Goal: Task Accomplishment & Management: Use online tool/utility

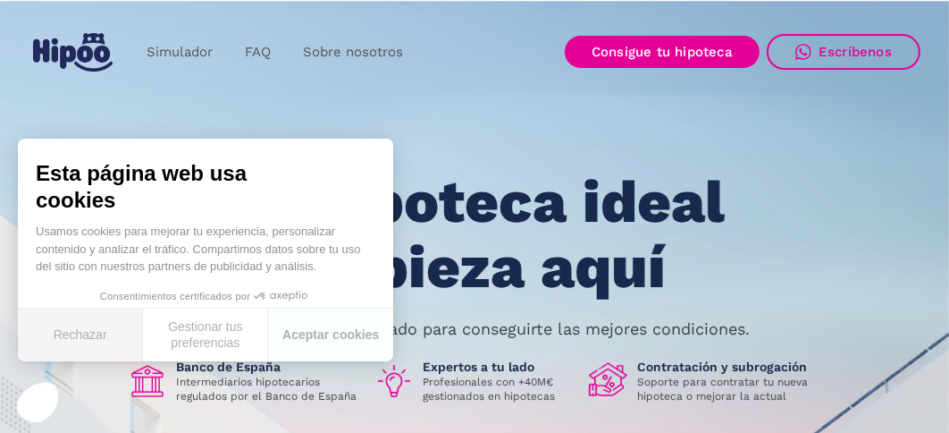
click at [79, 342] on button "Rechazar" at bounding box center [80, 334] width 125 height 53
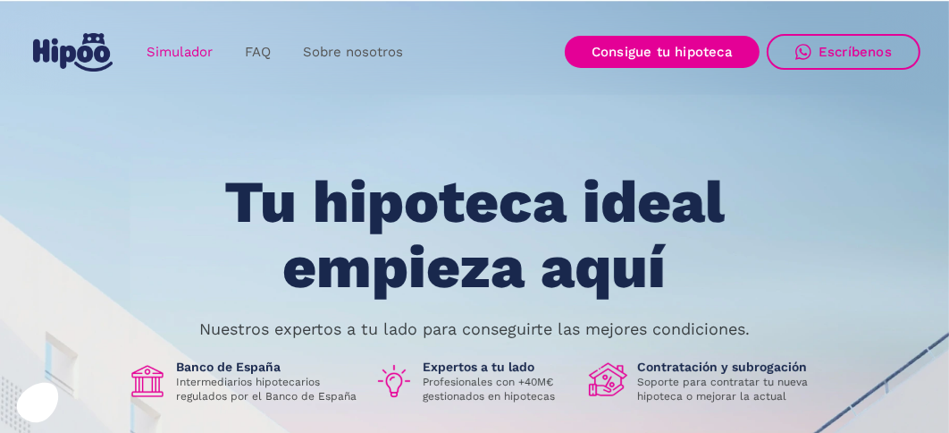
click at [174, 55] on link "Simulador" at bounding box center [180, 52] width 98 height 35
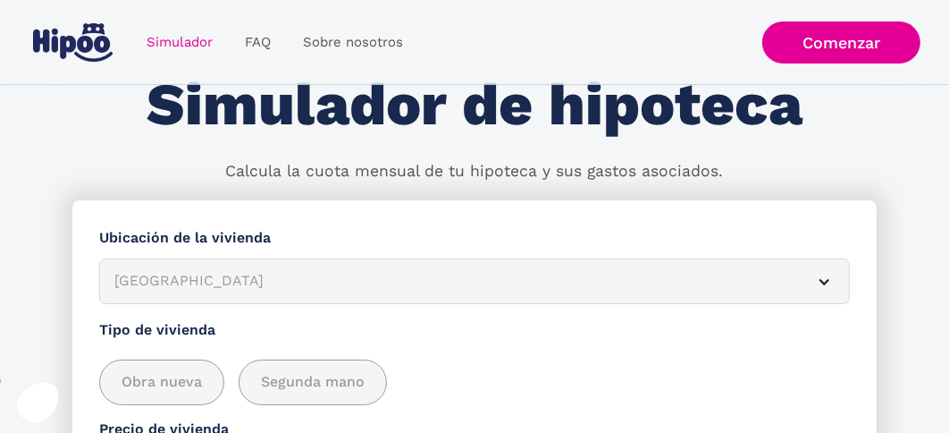
scroll to position [88, 0]
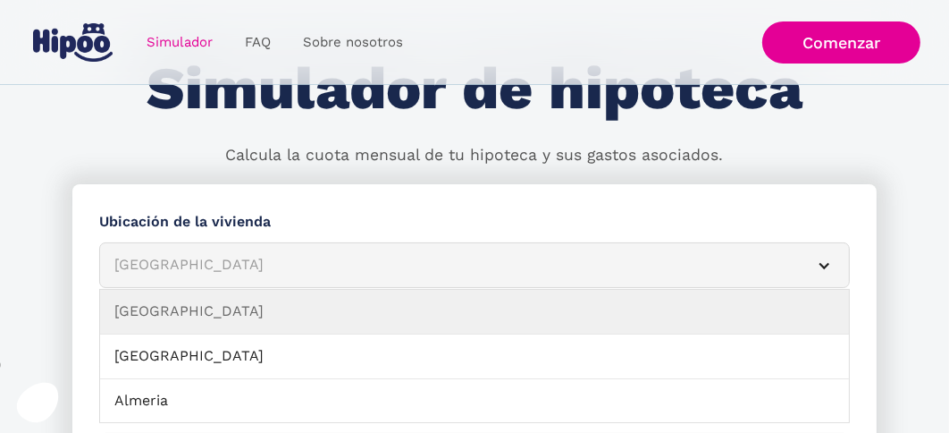
click at [174, 254] on div "[GEOGRAPHIC_DATA]" at bounding box center [453, 265] width 678 height 22
click at [192, 274] on div "[GEOGRAPHIC_DATA]" at bounding box center [453, 265] width 678 height 22
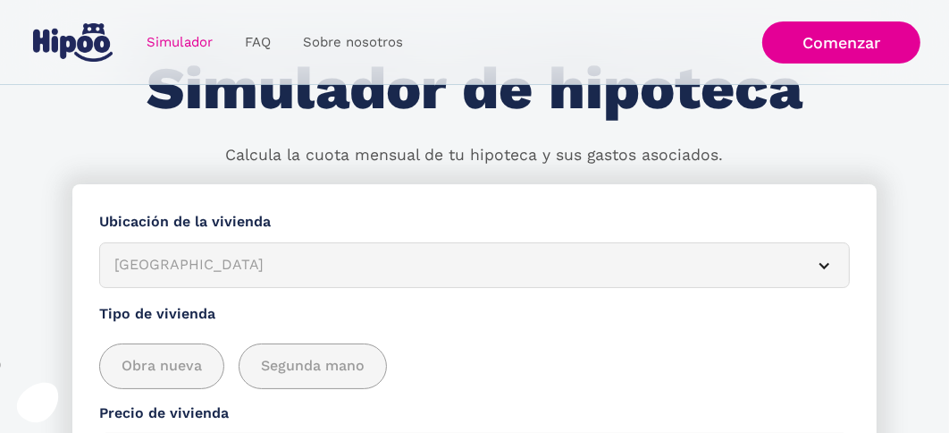
click at [192, 274] on div "[GEOGRAPHIC_DATA]" at bounding box center [453, 265] width 678 height 22
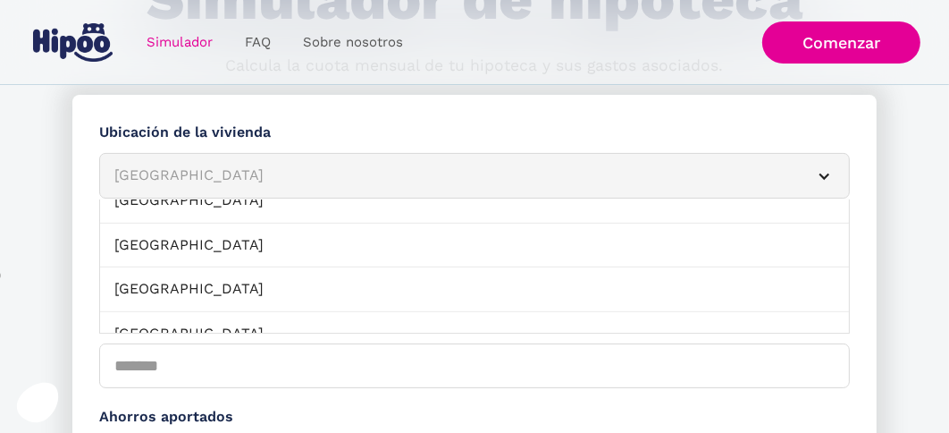
scroll to position [714, 0]
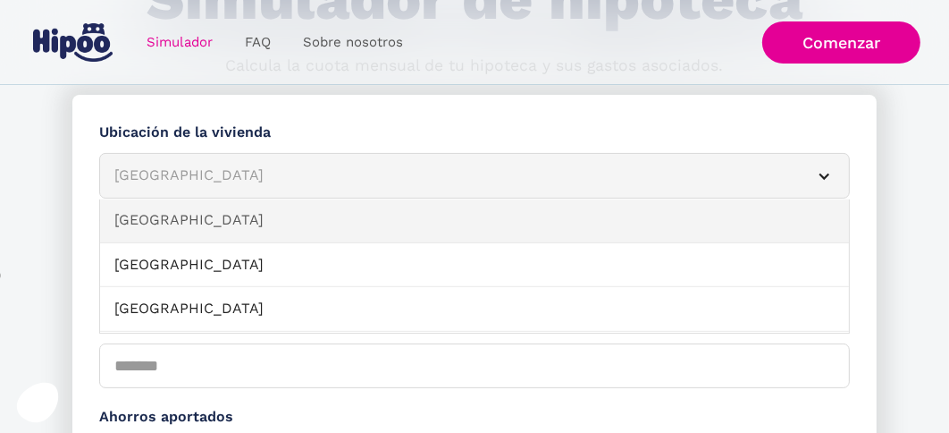
click at [172, 221] on link "[GEOGRAPHIC_DATA]" at bounding box center [474, 220] width 749 height 45
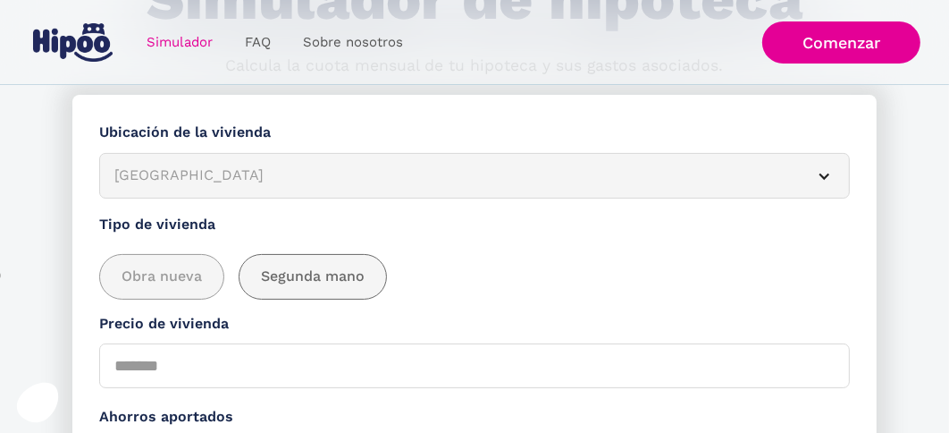
click at [279, 277] on span "Segunda mano" at bounding box center [313, 276] width 104 height 22
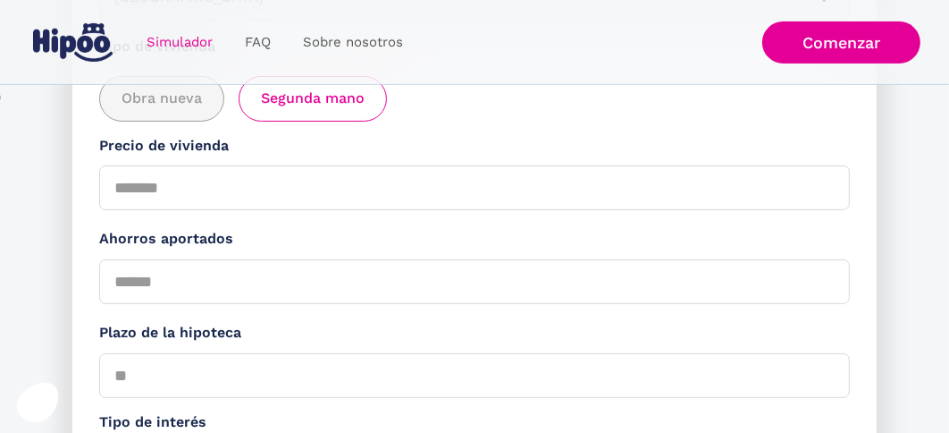
scroll to position [357, 0]
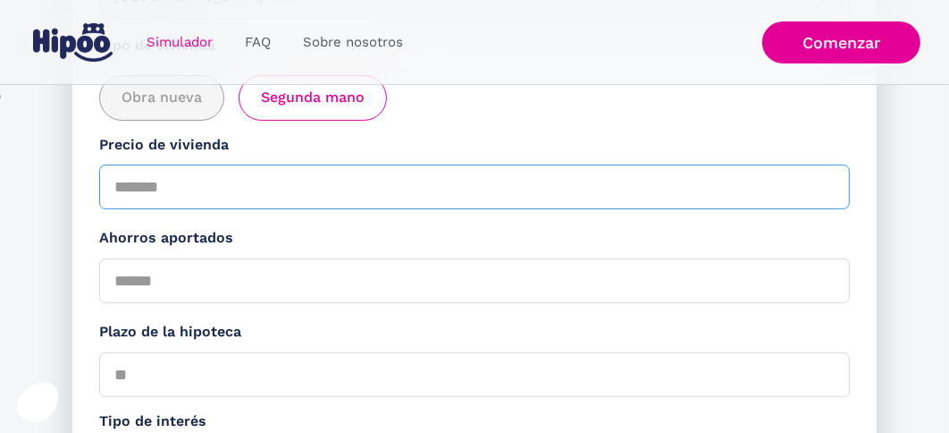
click at [152, 194] on input "Precio de vivienda" at bounding box center [474, 186] width 751 height 45
drag, startPoint x: 182, startPoint y: 190, endPoint x: 110, endPoint y: 191, distance: 72.4
click at [111, 191] on input "Precio de vivienda" at bounding box center [474, 186] width 751 height 45
type input "******"
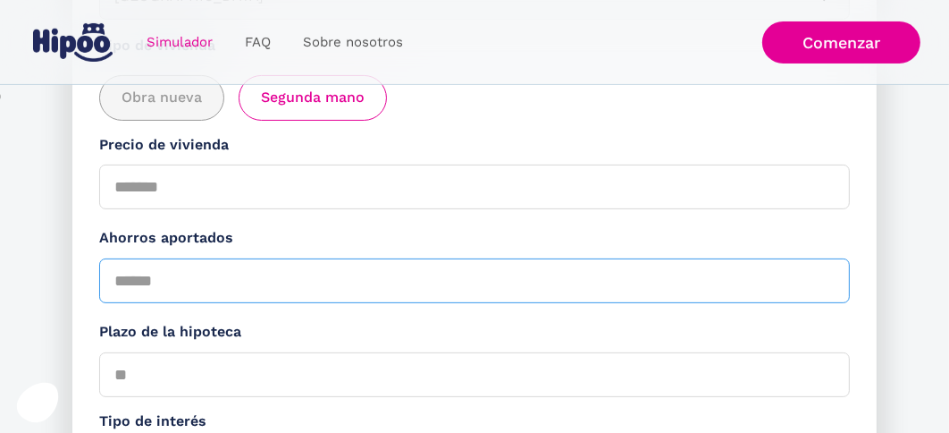
click at [162, 282] on input "Ahorros aportados" at bounding box center [474, 280] width 751 height 45
type input "*****"
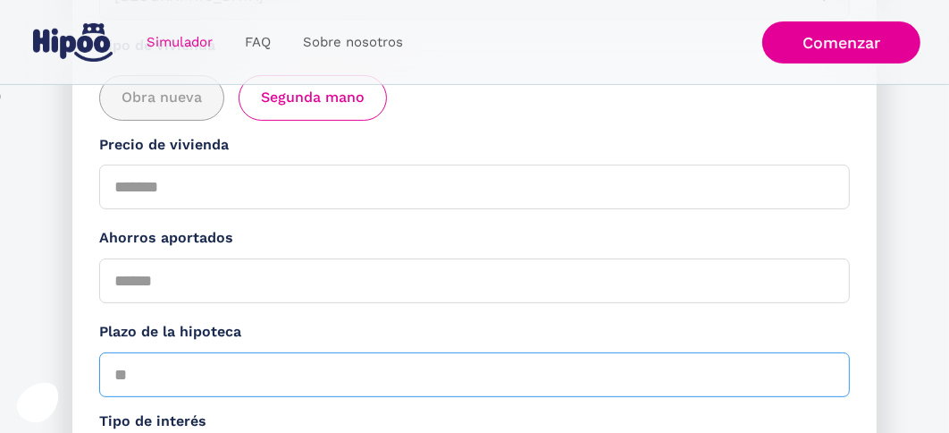
click at [190, 365] on input "Plazo de la hipoteca" at bounding box center [474, 374] width 751 height 45
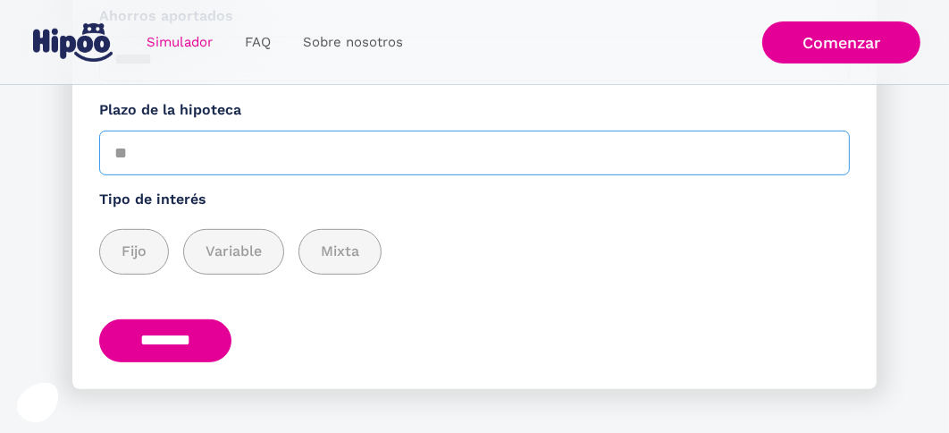
scroll to position [603, 0]
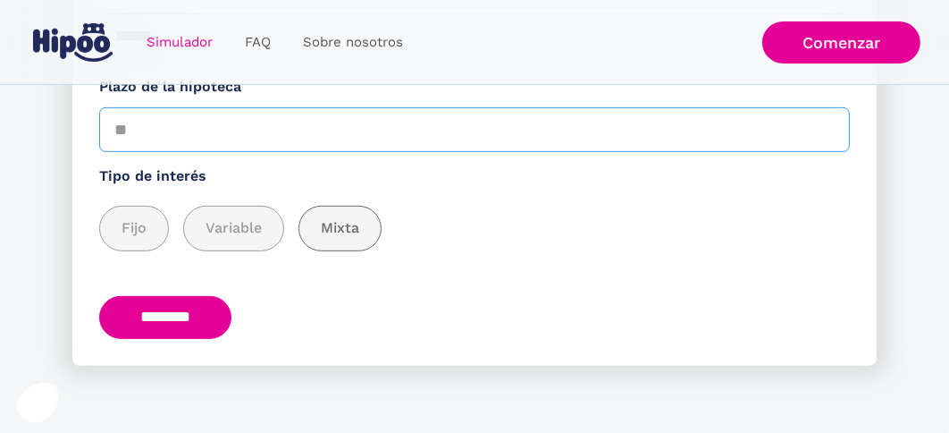
type input "**"
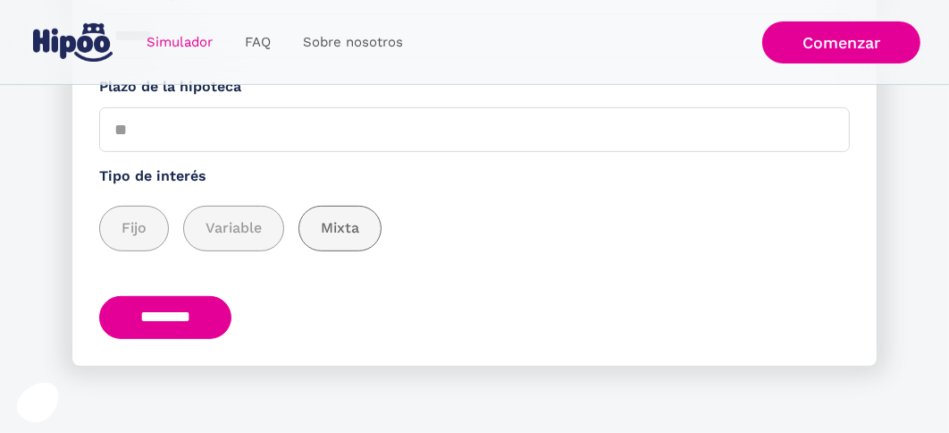
click at [352, 226] on span "Mixta" at bounding box center [340, 228] width 38 height 22
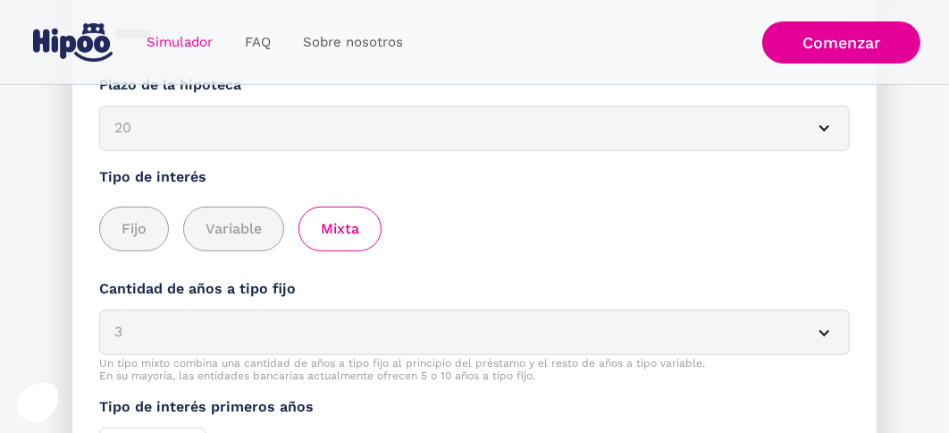
scroll to position [693, 0]
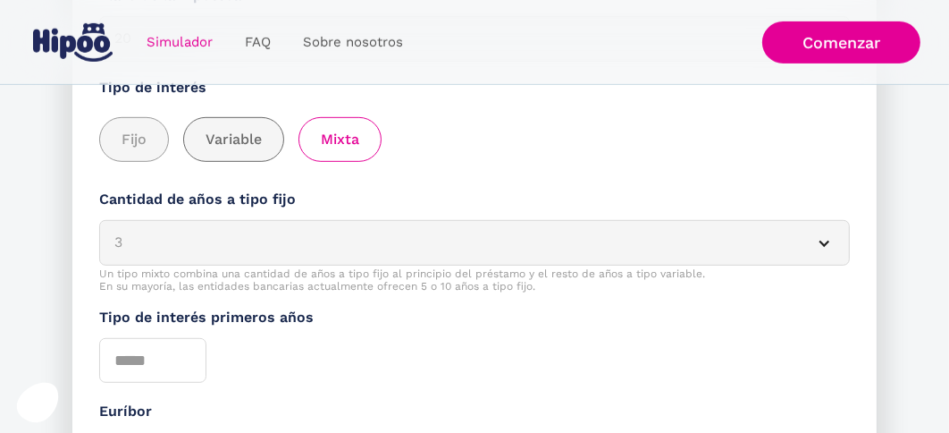
click at [223, 143] on span "Variable" at bounding box center [234, 140] width 56 height 22
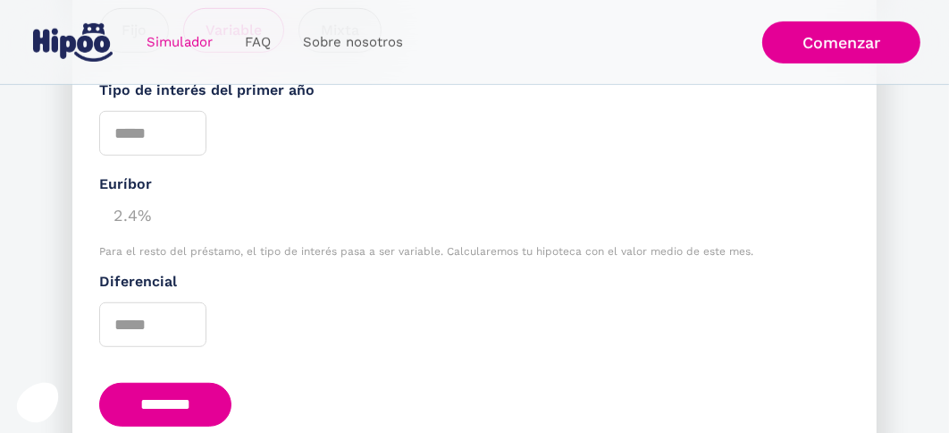
scroll to position [623, 0]
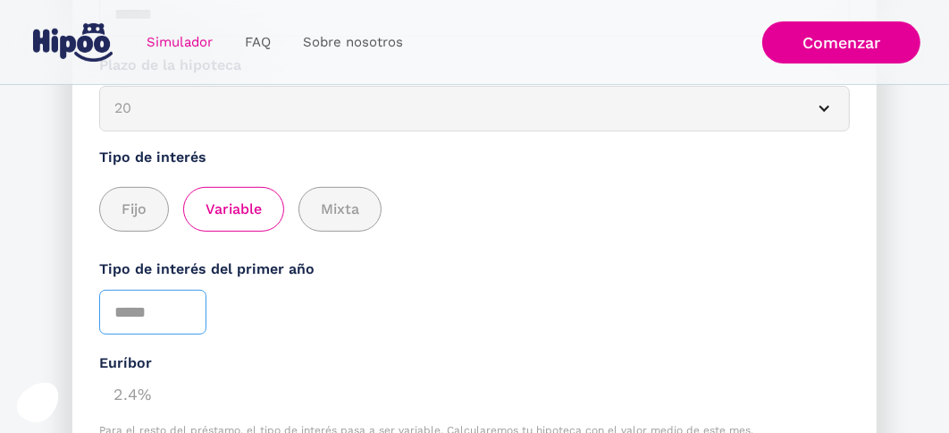
click at [182, 308] on input "*" at bounding box center [152, 312] width 107 height 45
type input "*"
click at [182, 308] on input "*" at bounding box center [152, 312] width 107 height 45
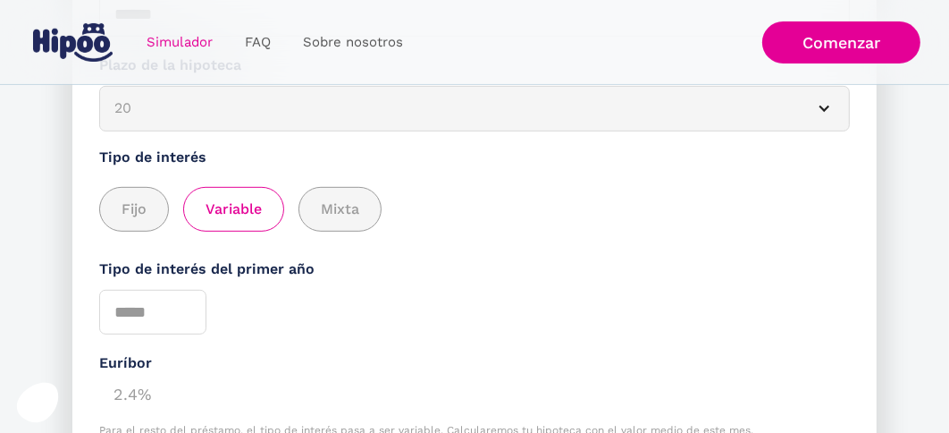
click at [315, 313] on div "Tipo de interés del primer año *" at bounding box center [474, 296] width 751 height 76
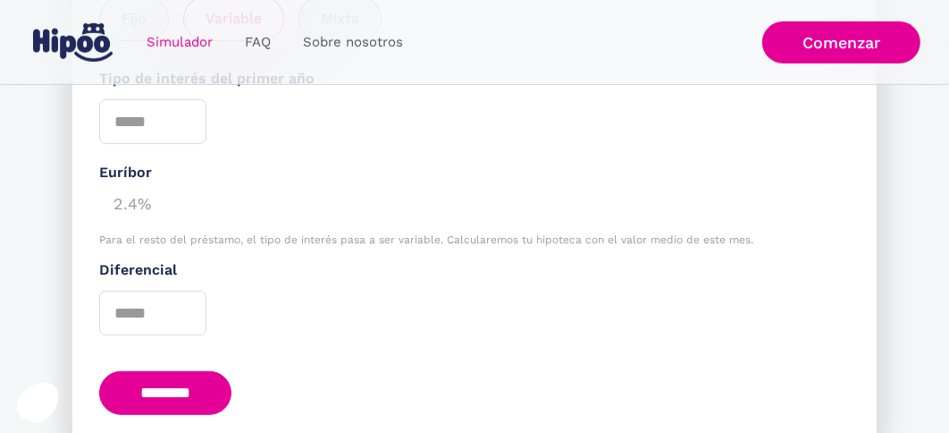
scroll to position [891, 0]
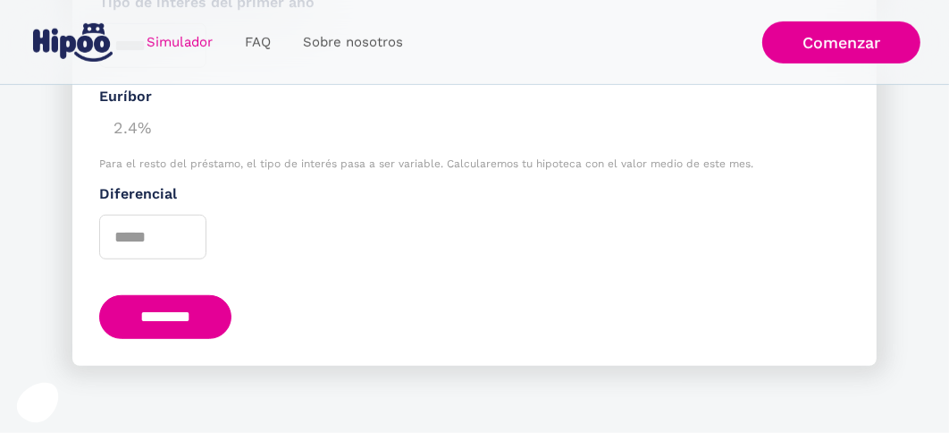
click at [171, 321] on input "********" at bounding box center [165, 317] width 132 height 44
click at [183, 228] on input "*" at bounding box center [152, 237] width 107 height 45
type input "*"
click at [183, 228] on input "*" at bounding box center [152, 237] width 107 height 45
click at [164, 318] on input "********" at bounding box center [165, 317] width 132 height 44
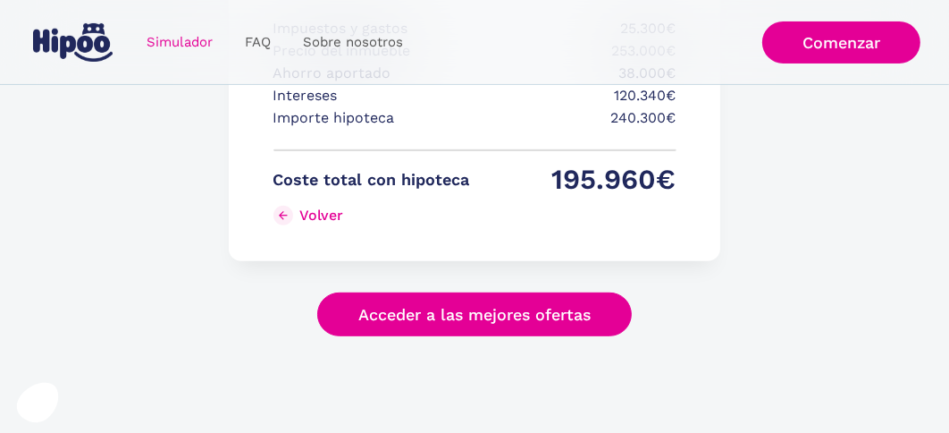
scroll to position [639, 0]
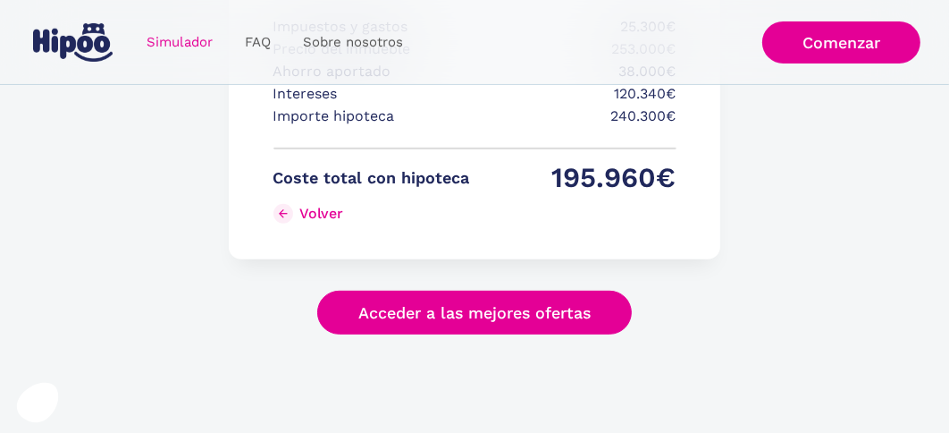
click at [488, 313] on link "Acceder a las mejores ofertas" at bounding box center [474, 313] width 315 height 44
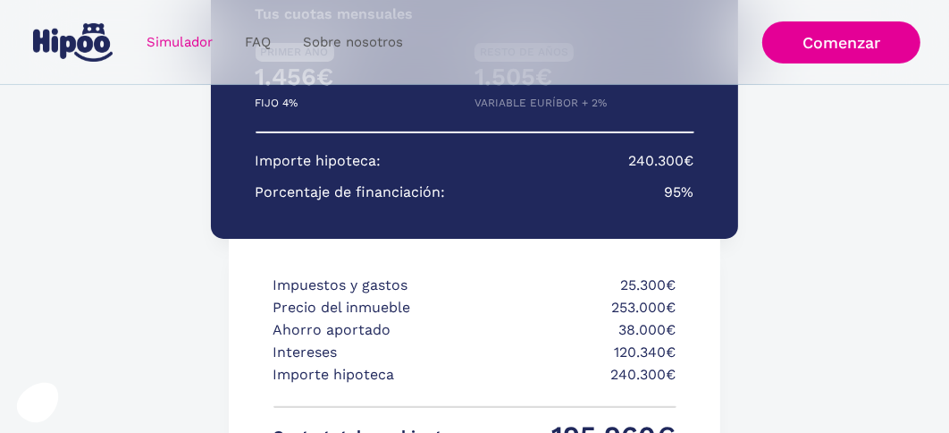
scroll to position [371, 0]
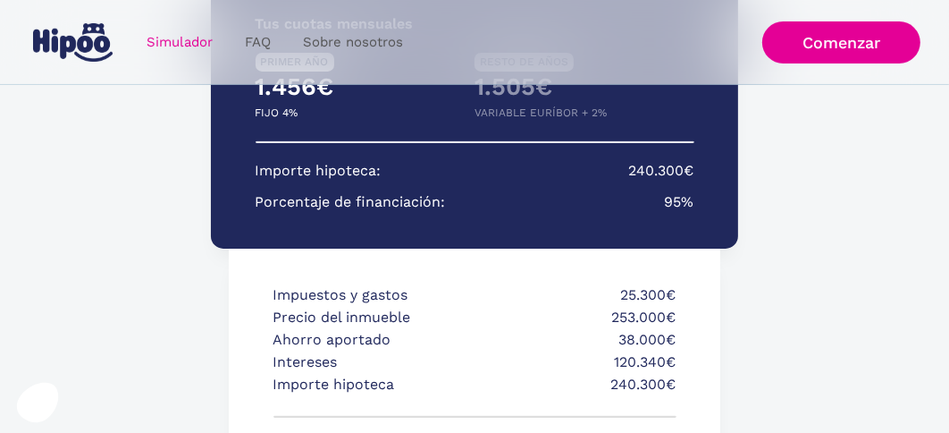
click at [687, 383] on div "Impuestos y gastos 25.300€ Precio del inmueble 253.000€ Ahorro aportado 38.000€…" at bounding box center [475, 388] width 492 height 279
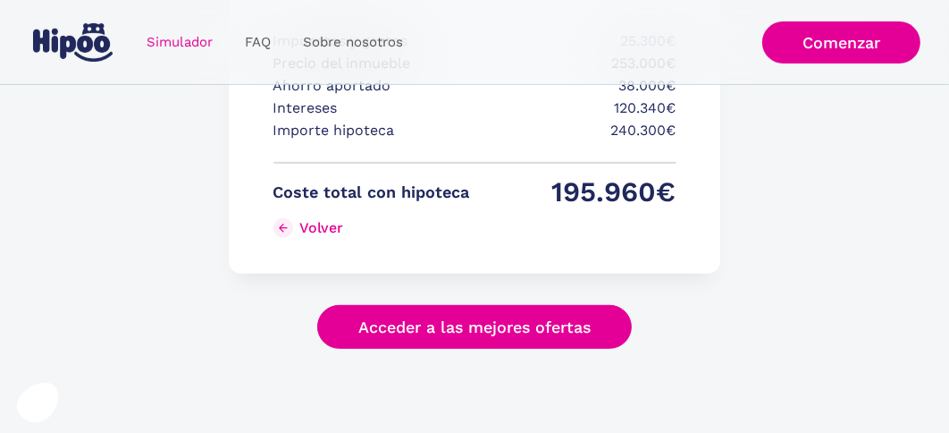
scroll to position [639, 0]
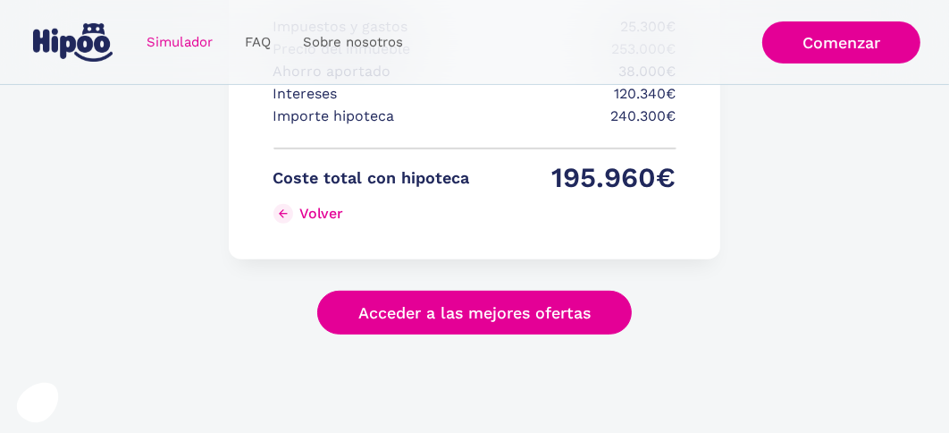
click at [534, 301] on link "Acceder a las mejores ofertas" at bounding box center [474, 313] width 315 height 44
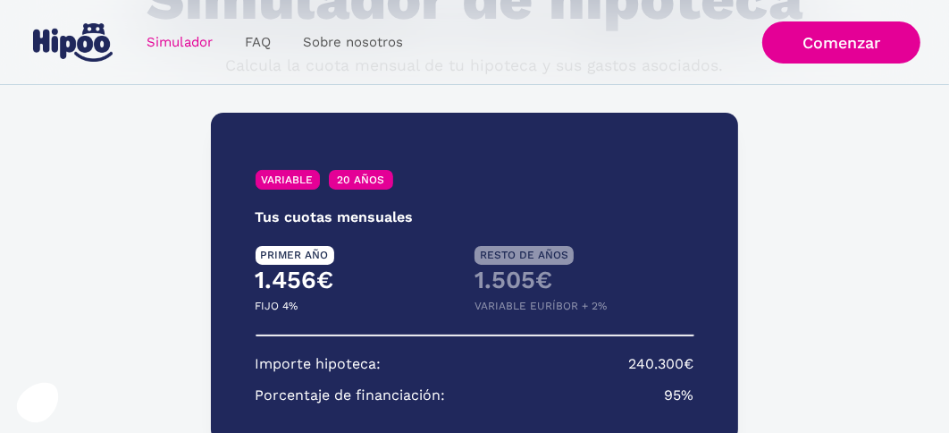
scroll to position [0, 0]
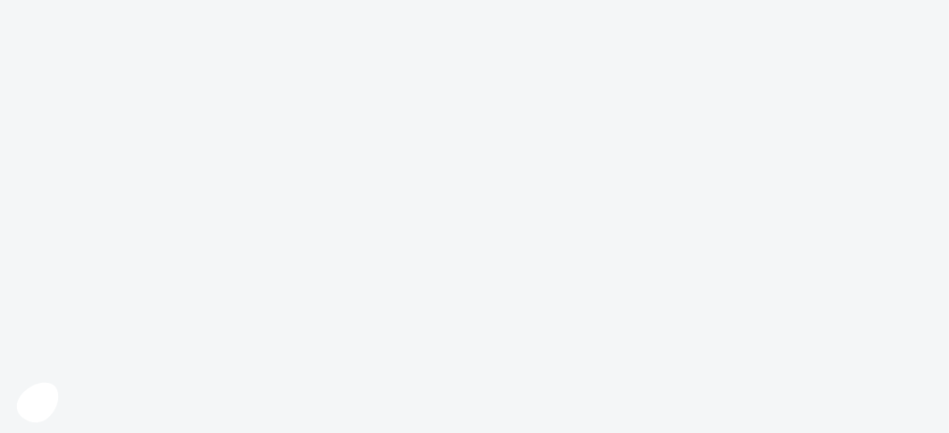
scroll to position [21, 0]
